Goal: Transaction & Acquisition: Purchase product/service

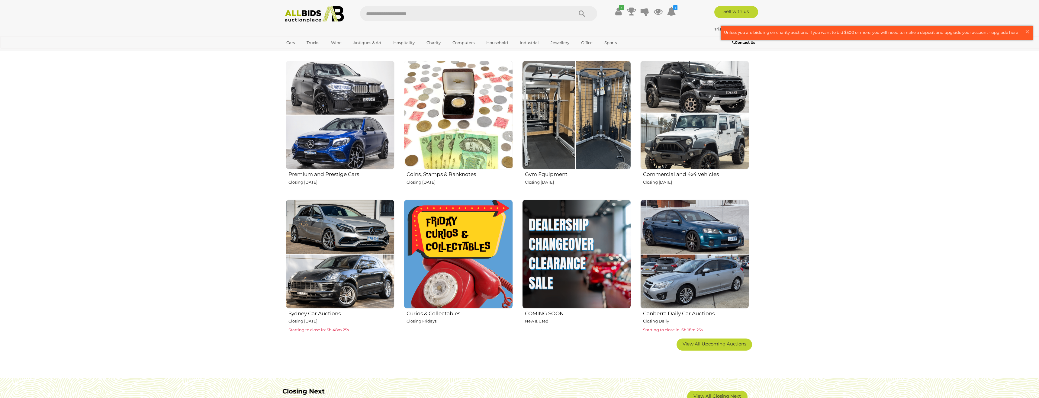
scroll to position [221, 0]
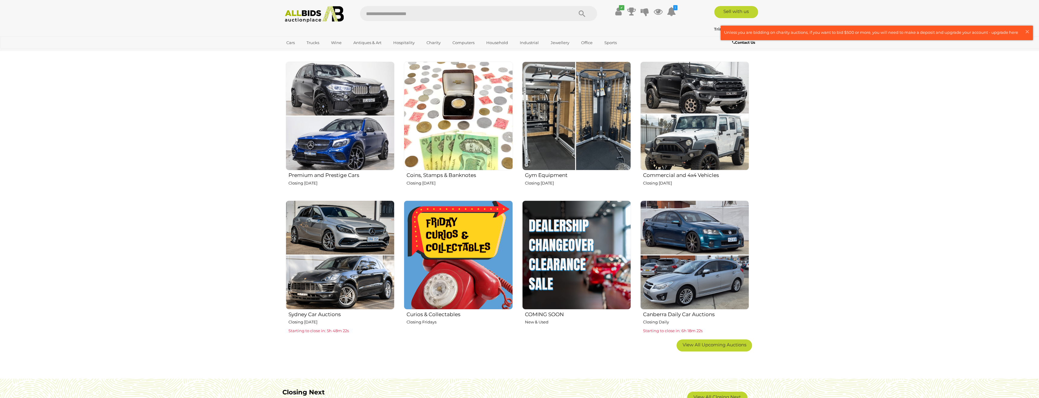
click at [440, 247] on img at bounding box center [458, 255] width 109 height 109
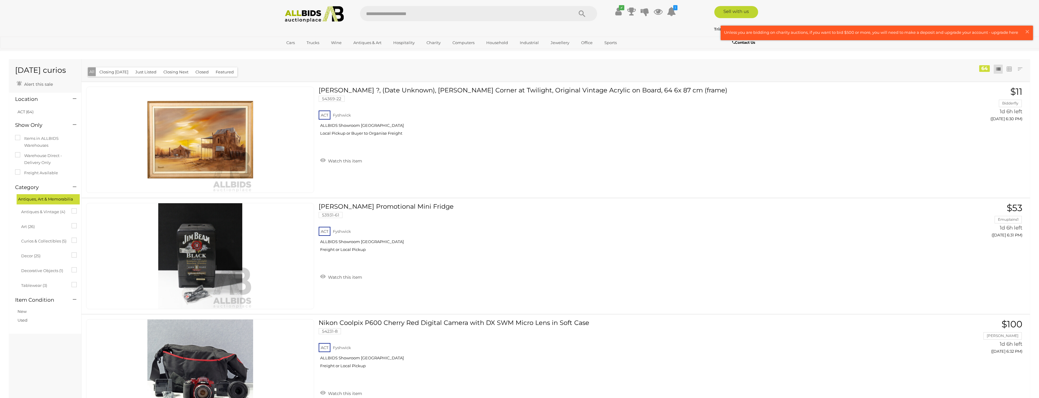
click at [291, 20] on img at bounding box center [315, 14] width 66 height 17
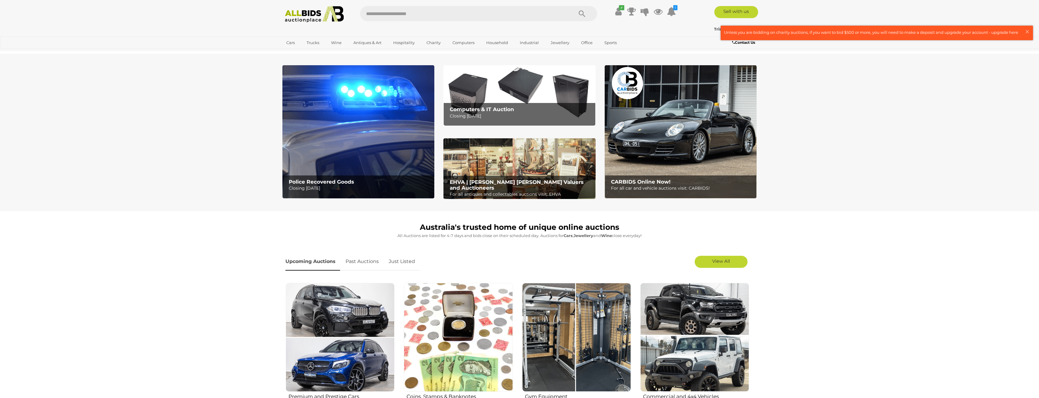
click at [530, 158] on img at bounding box center [519, 168] width 152 height 61
click at [426, 14] on input "text" at bounding box center [463, 13] width 207 height 15
type input "******"
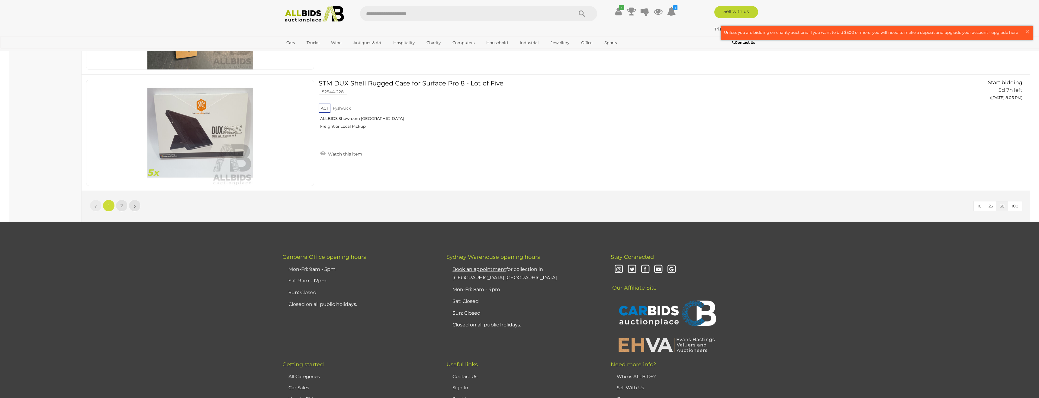
scroll to position [5734, 0]
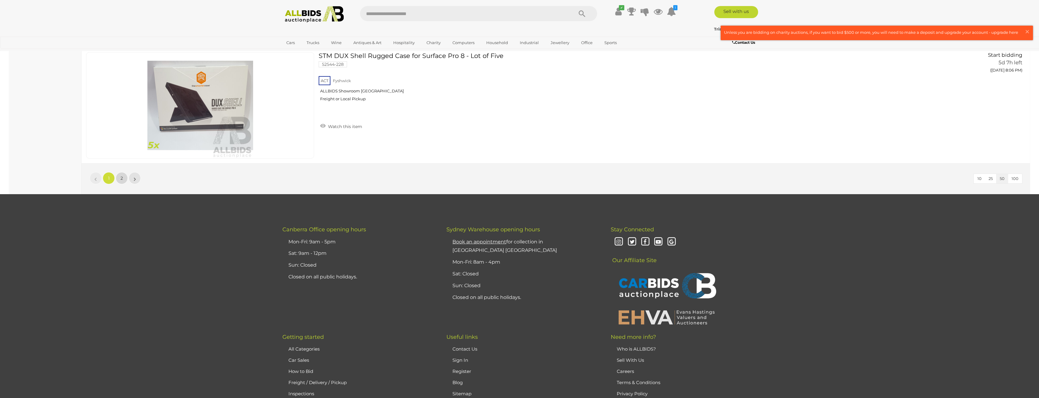
click at [120, 179] on link "2" at bounding box center [122, 178] width 12 height 12
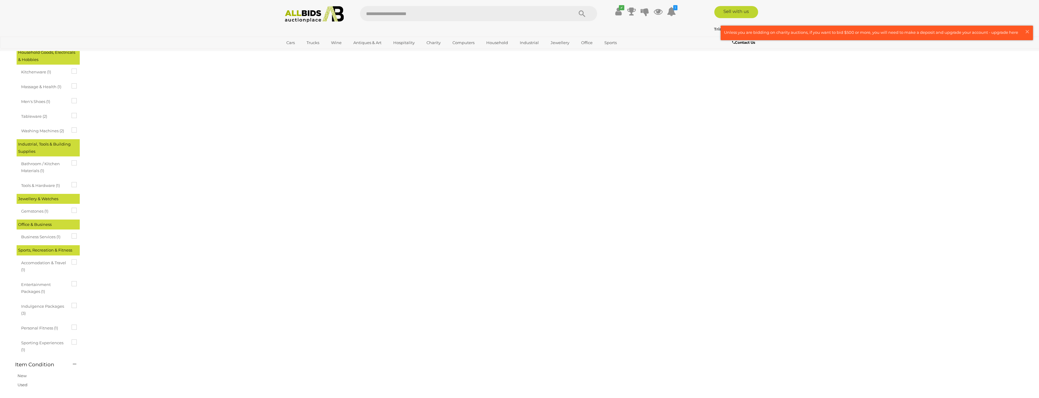
scroll to position [0, 0]
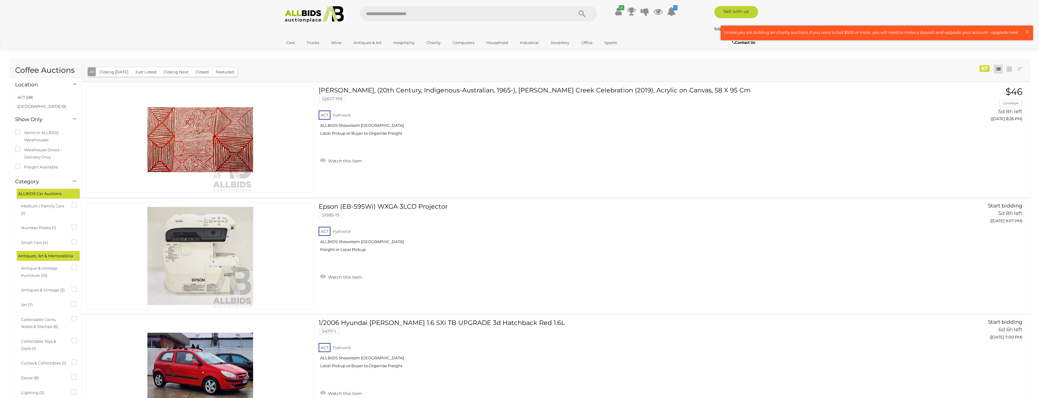
click at [318, 22] on img at bounding box center [315, 14] width 66 height 17
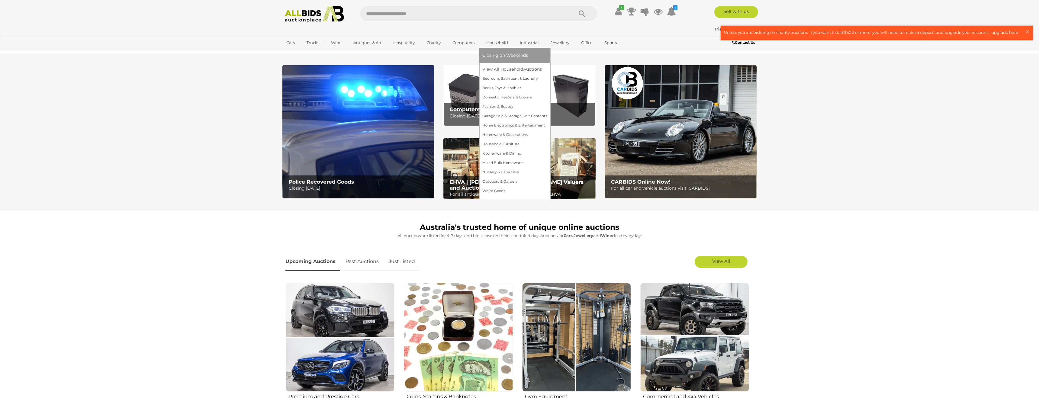
click at [505, 41] on link "Household" at bounding box center [497, 43] width 30 height 10
click at [511, 72] on link "View All Household Auctions" at bounding box center [514, 69] width 65 height 9
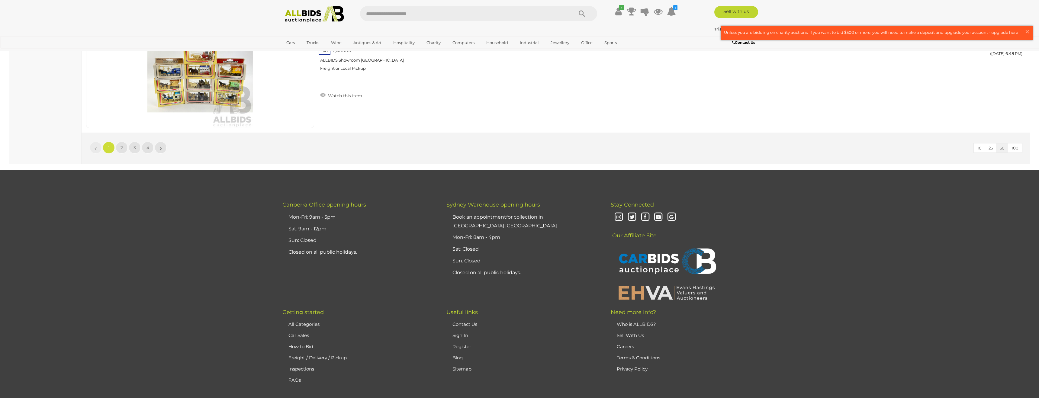
scroll to position [5812, 0]
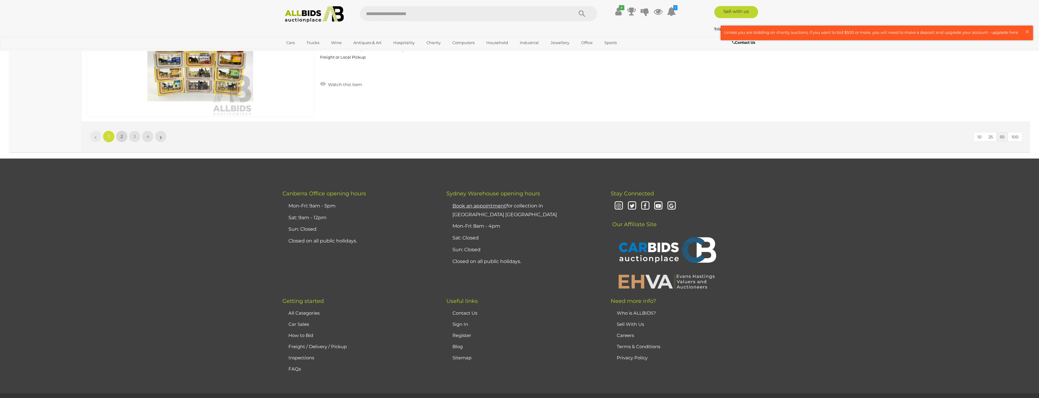
click at [122, 134] on span "2" at bounding box center [122, 136] width 2 height 5
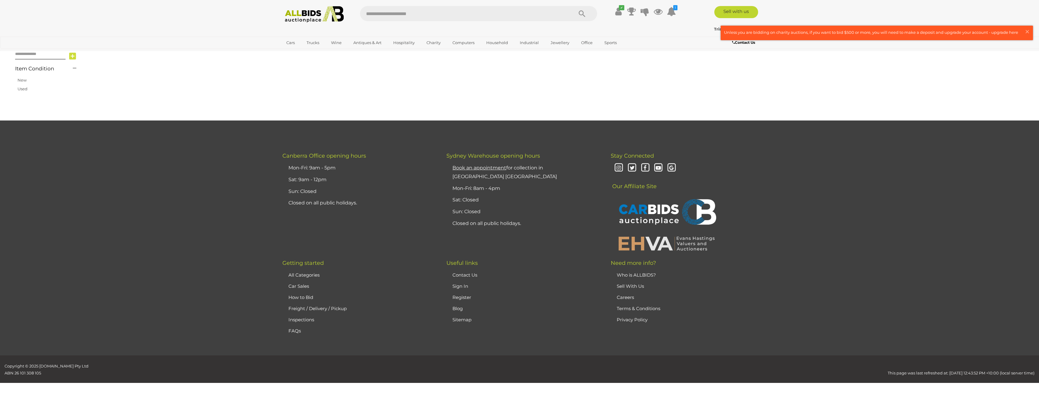
scroll to position [57, 0]
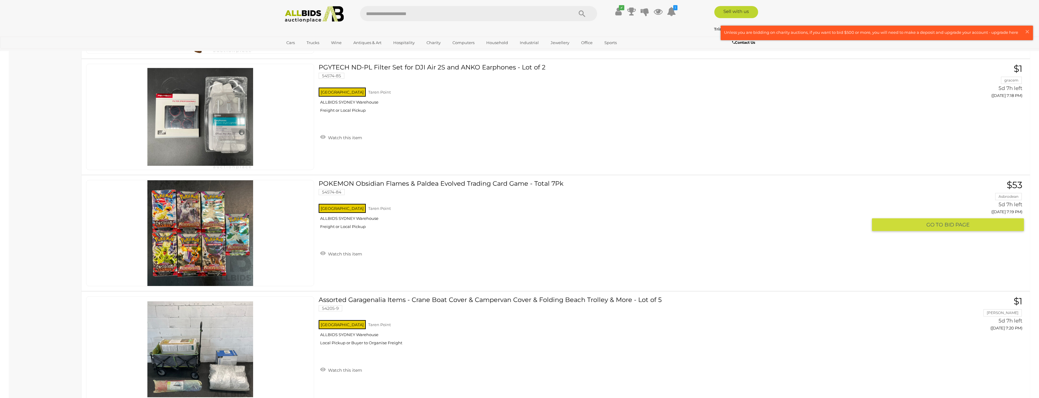
scroll to position [5814, 0]
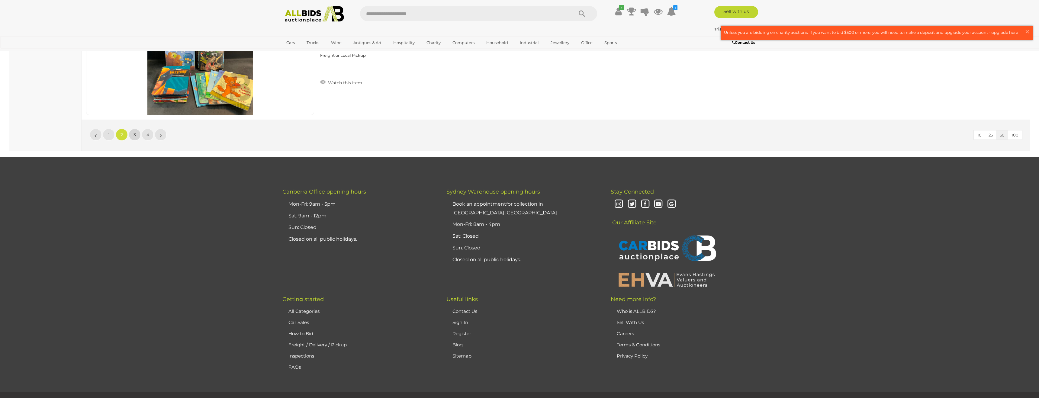
click at [134, 133] on span "3" at bounding box center [135, 134] width 2 height 5
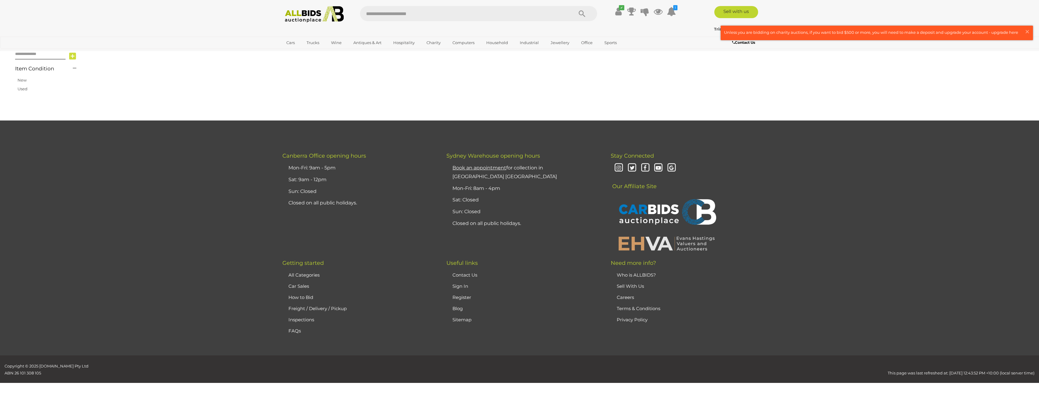
scroll to position [57, 0]
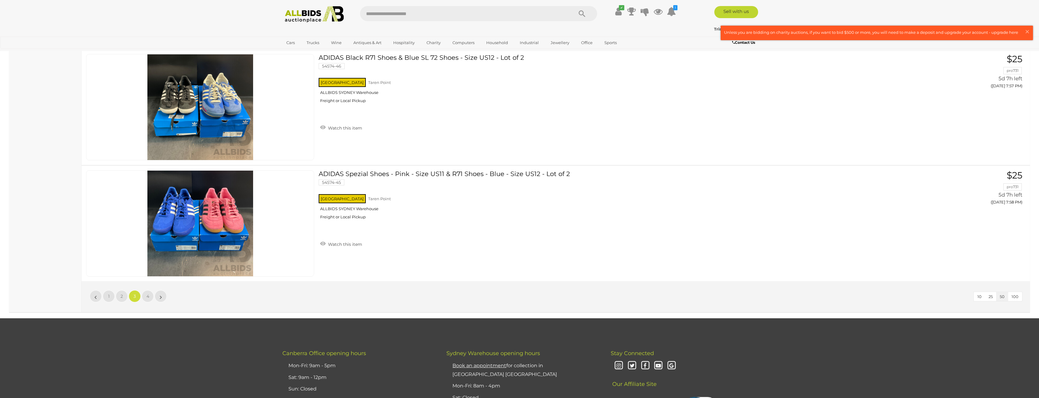
scroll to position [5661, 0]
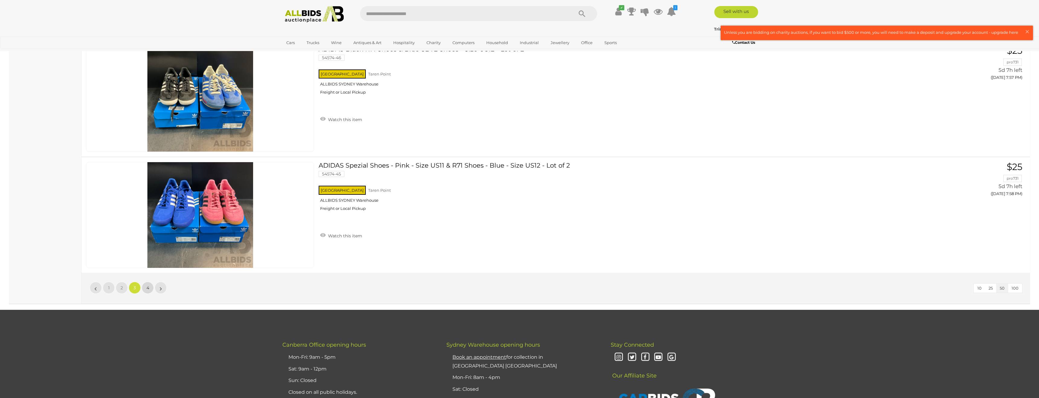
click at [147, 285] on span "4" at bounding box center [148, 287] width 3 height 5
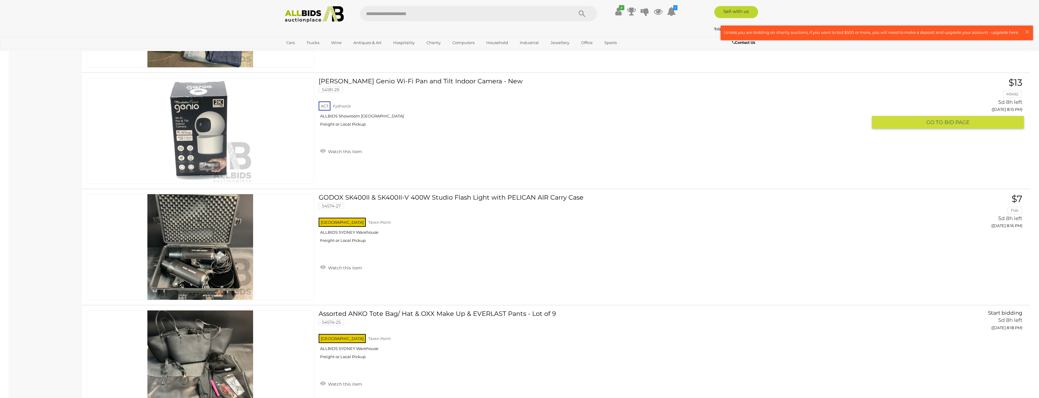
scroll to position [1791, 0]
